Goal: Communication & Community: Answer question/provide support

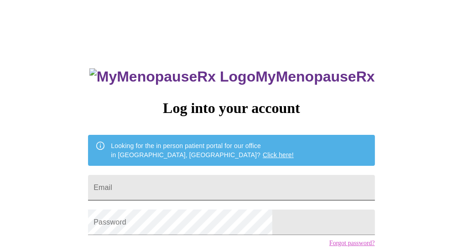
click at [197, 180] on input "Email" at bounding box center [231, 188] width 286 height 26
type input "[EMAIL_ADDRESS][DOMAIN_NAME]"
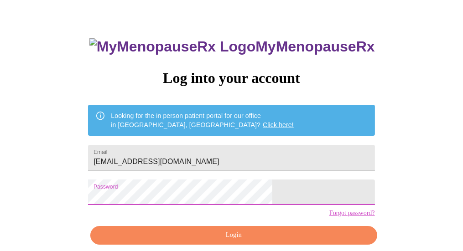
scroll to position [46, 0]
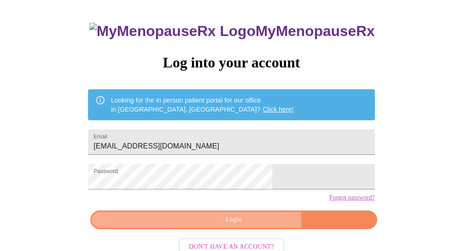
click at [247, 226] on span "Login" at bounding box center [233, 219] width 265 height 11
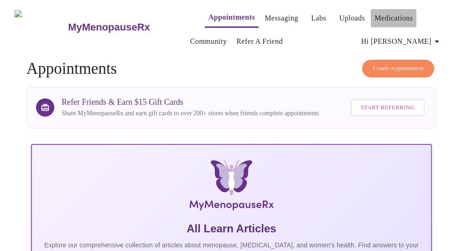
click at [386, 14] on link "Medications" at bounding box center [393, 18] width 38 height 13
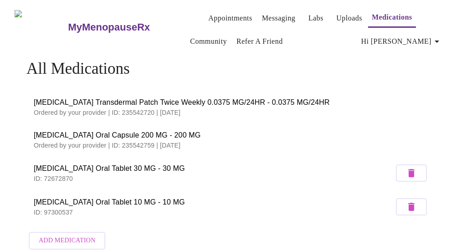
click at [174, 97] on span "[MEDICAL_DATA] Transdermal Patch Twice Weekly 0.0375 MG/24HR - 0.0375 MG/24HR" at bounding box center [231, 102] width 395 height 11
click at [432, 36] on span "Hi [PERSON_NAME]" at bounding box center [401, 41] width 81 height 13
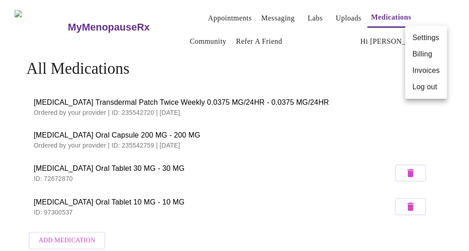
click at [359, 55] on div at bounding box center [234, 125] width 469 height 251
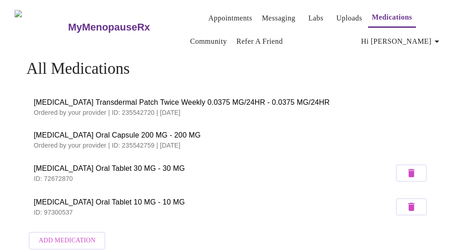
click at [263, 13] on link "Messaging" at bounding box center [278, 18] width 33 height 13
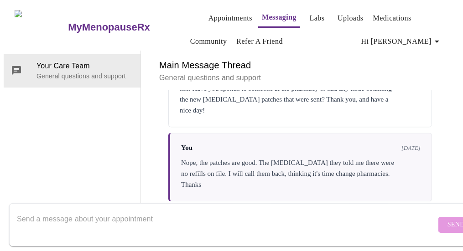
scroll to position [1775, 0]
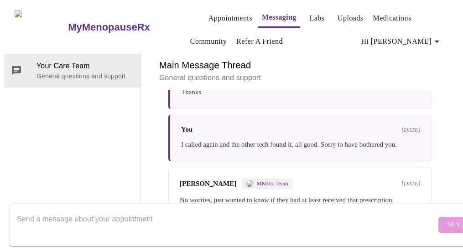
click at [158, 211] on textarea "Send a message about your appointment" at bounding box center [226, 224] width 419 height 29
click at [72, 210] on textarea "Send a message about your appointment" at bounding box center [226, 224] width 419 height 29
type textarea "H"
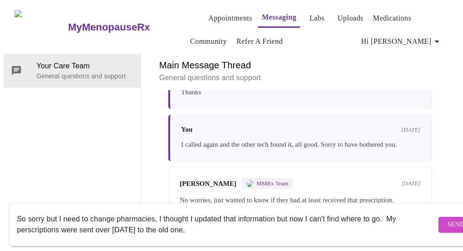
click at [37, 227] on textarea "So sorry but I need to change pharmacies, I thought I updated that information …" at bounding box center [226, 224] width 419 height 29
click at [190, 222] on textarea "So sorry but I need to change pharmacies, I thought I updated that information …" at bounding box center [226, 224] width 419 height 29
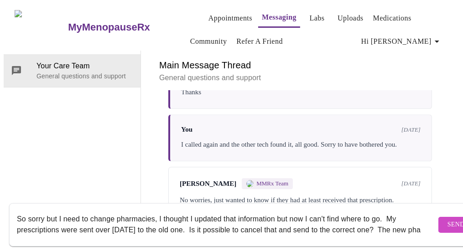
scroll to position [6, 0]
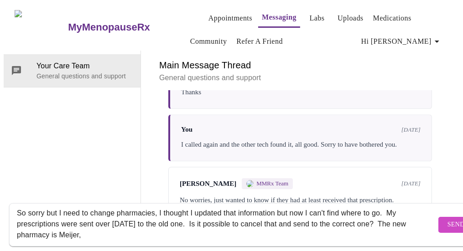
click at [94, 226] on textarea "So sorry but I need to change pharmacies, I thought I updated that information …" at bounding box center [226, 224] width 419 height 29
paste textarea "[STREET_ADDRESS] · 7.2 mi"
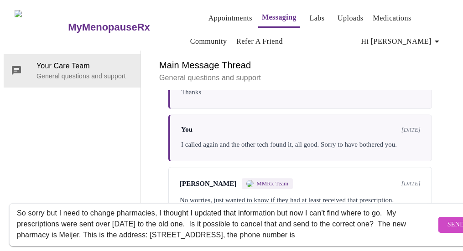
click at [366, 227] on textarea "So sorry but I need to change pharmacies, I thought I updated that information …" at bounding box center [226, 224] width 419 height 29
paste textarea "[PHONE_NUMBER]"
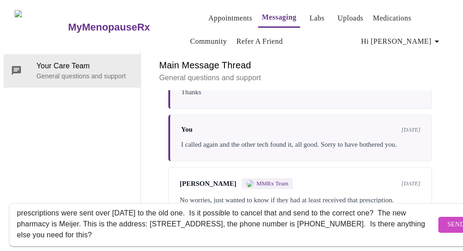
type textarea "So sorry but I need to change pharmacies, I thought I updated that information …"
click at [447, 219] on span "Send" at bounding box center [455, 224] width 17 height 11
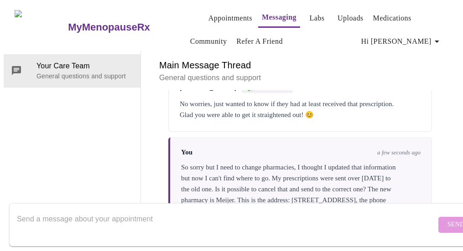
scroll to position [0, 0]
click at [373, 13] on link "Medications" at bounding box center [392, 18] width 38 height 13
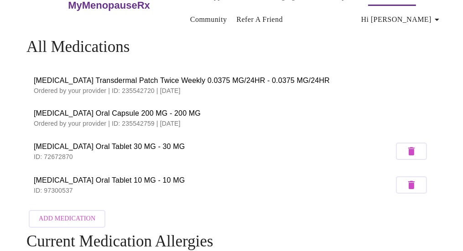
scroll to position [12, 0]
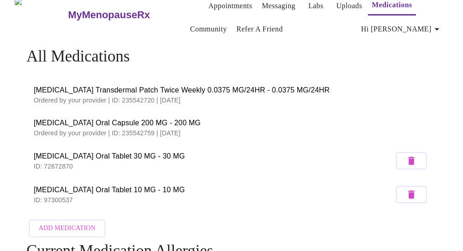
click at [128, 88] on span "[MEDICAL_DATA] Transdermal Patch Twice Weekly 0.0375 MG/24HR - 0.0375 MG/24HR" at bounding box center [231, 90] width 395 height 11
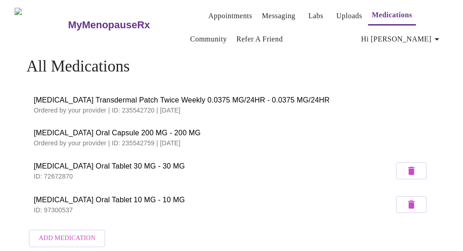
scroll to position [0, 0]
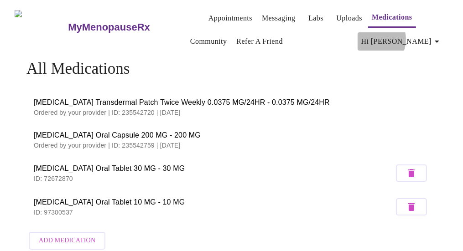
click at [416, 36] on span "Hi [PERSON_NAME]" at bounding box center [401, 41] width 81 height 13
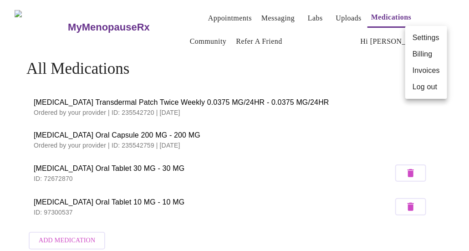
click at [417, 40] on li "Settings" at bounding box center [427, 38] width 42 height 16
